Goal: Task Accomplishment & Management: Manage account settings

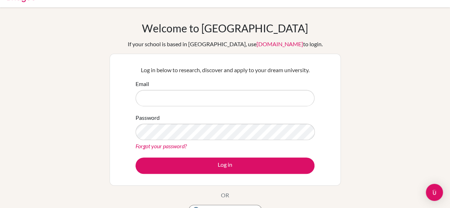
scroll to position [13, 0]
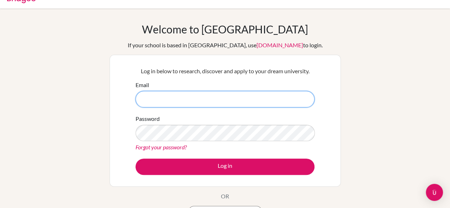
click at [234, 103] on input "Email" at bounding box center [224, 99] width 179 height 16
type input "26pham.minh@sisschools.org"
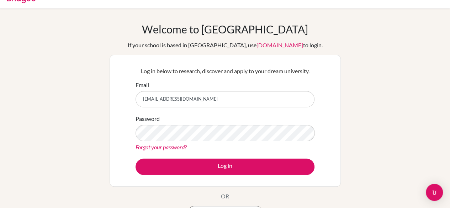
click at [174, 148] on link "Forgot your password?" at bounding box center [160, 147] width 51 height 7
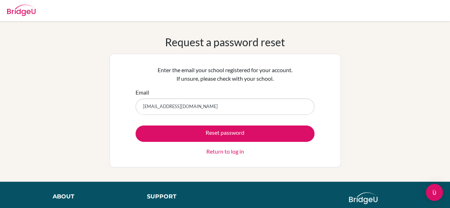
type input "[EMAIL_ADDRESS][DOMAIN_NAME]"
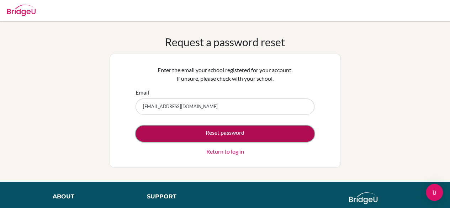
click at [214, 129] on button "Reset password" at bounding box center [224, 134] width 179 height 16
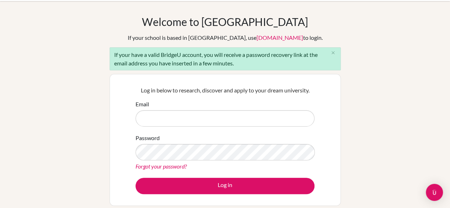
scroll to position [21, 0]
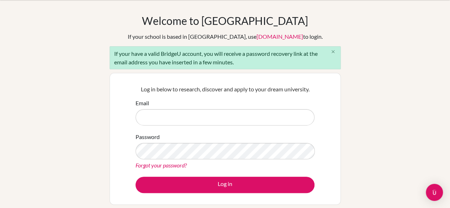
click at [336, 49] on button "close" at bounding box center [333, 52] width 14 height 11
